Goal: Transaction & Acquisition: Obtain resource

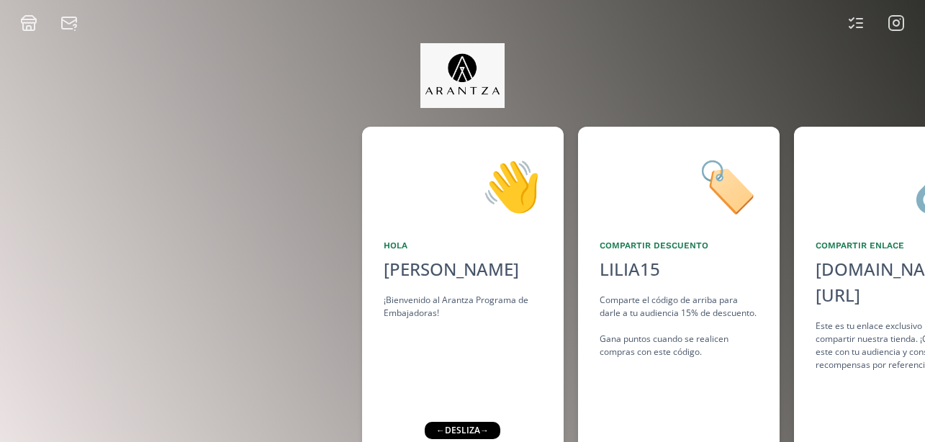
drag, startPoint x: 0, startPoint y: 0, endPoint x: 617, endPoint y: 53, distance: 619.6
click at [618, 58] on div at bounding box center [462, 76] width 863 height 88
click at [617, 133] on div "🏷️ Compartir Descuento LILIA15 click to copy Comparte el código de arriba para …" at bounding box center [678, 289] width 201 height 324
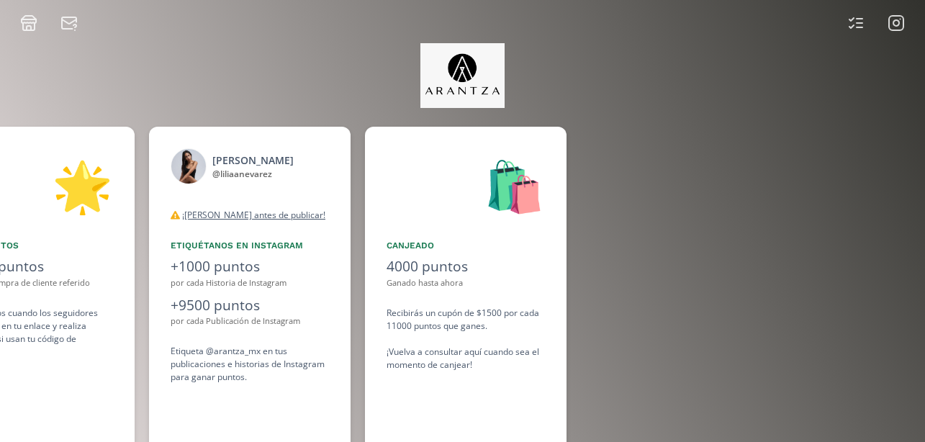
scroll to position [0, 1079]
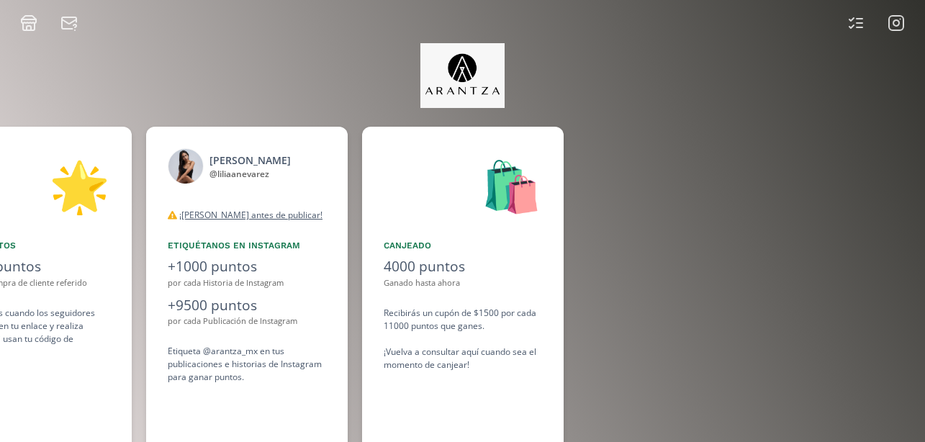
click at [896, 29] on icon at bounding box center [895, 22] width 17 height 17
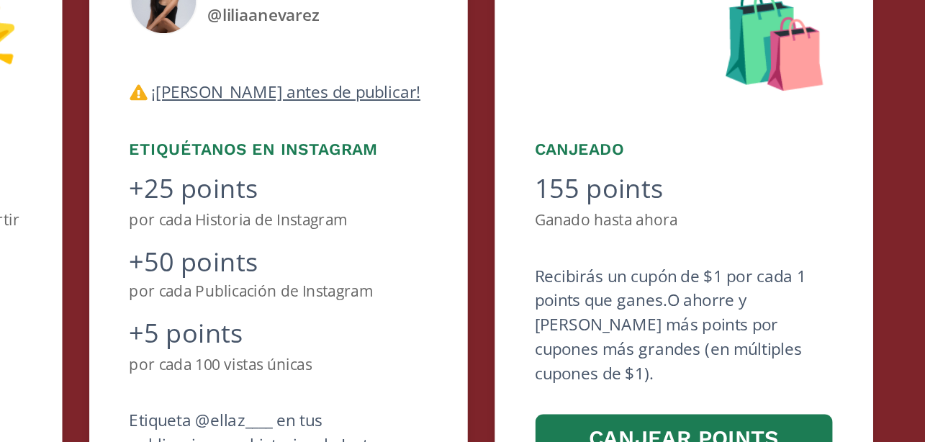
scroll to position [0, 863]
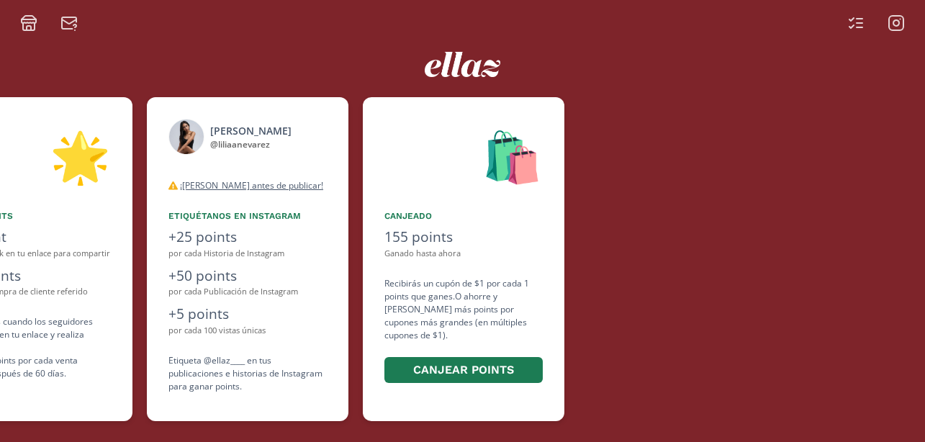
scroll to position [0, 863]
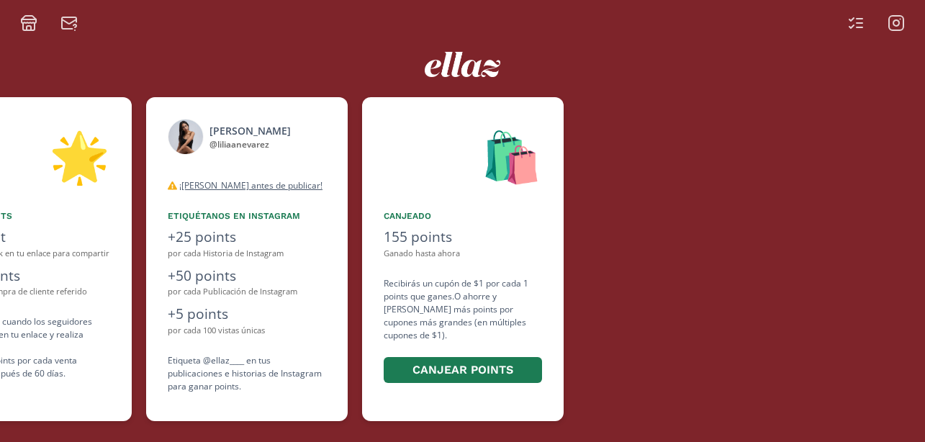
click at [902, 27] on rect at bounding box center [896, 23] width 14 height 14
